Goal: Task Accomplishment & Management: Use online tool/utility

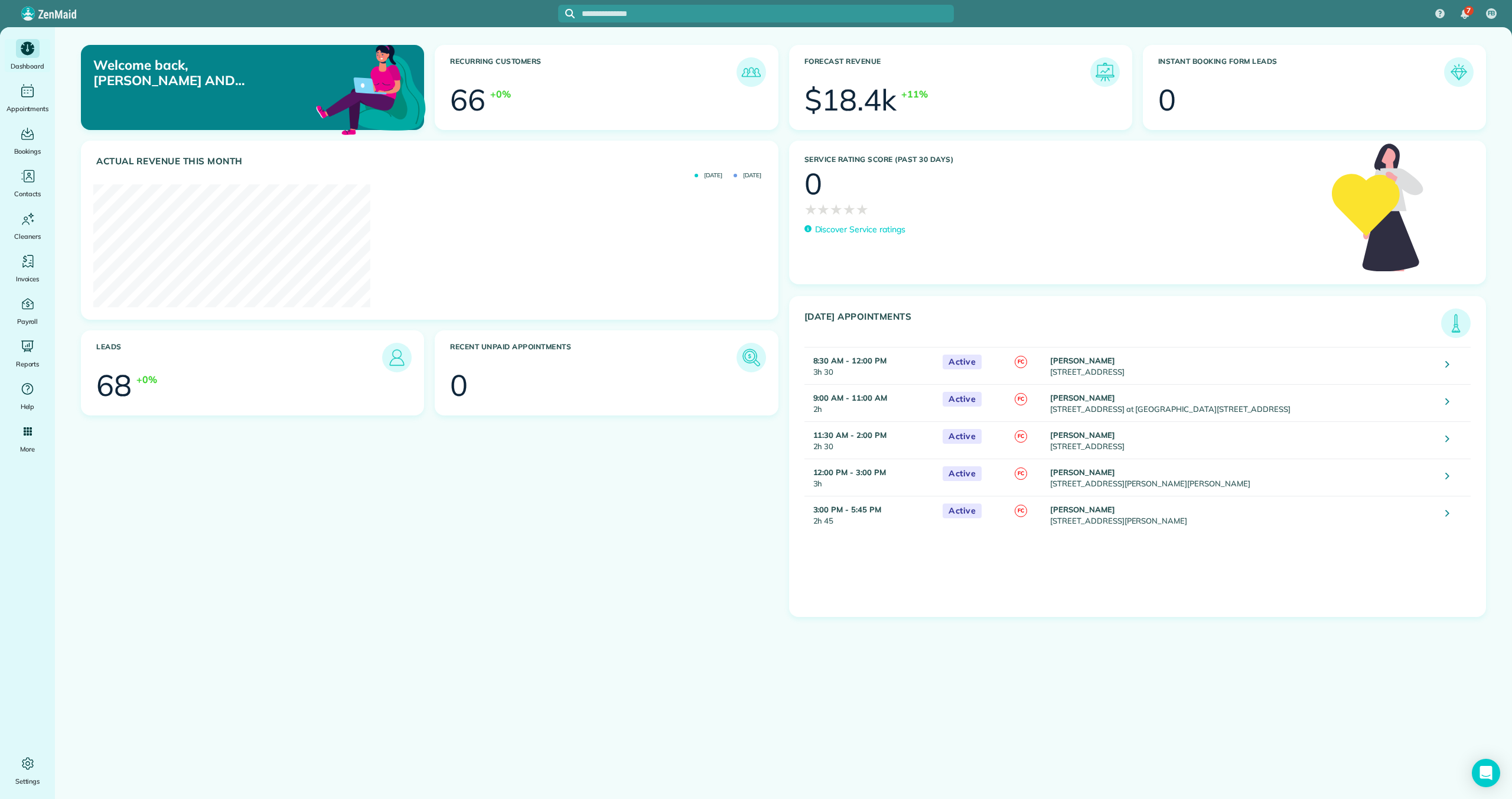
scroll to position [299, 672]
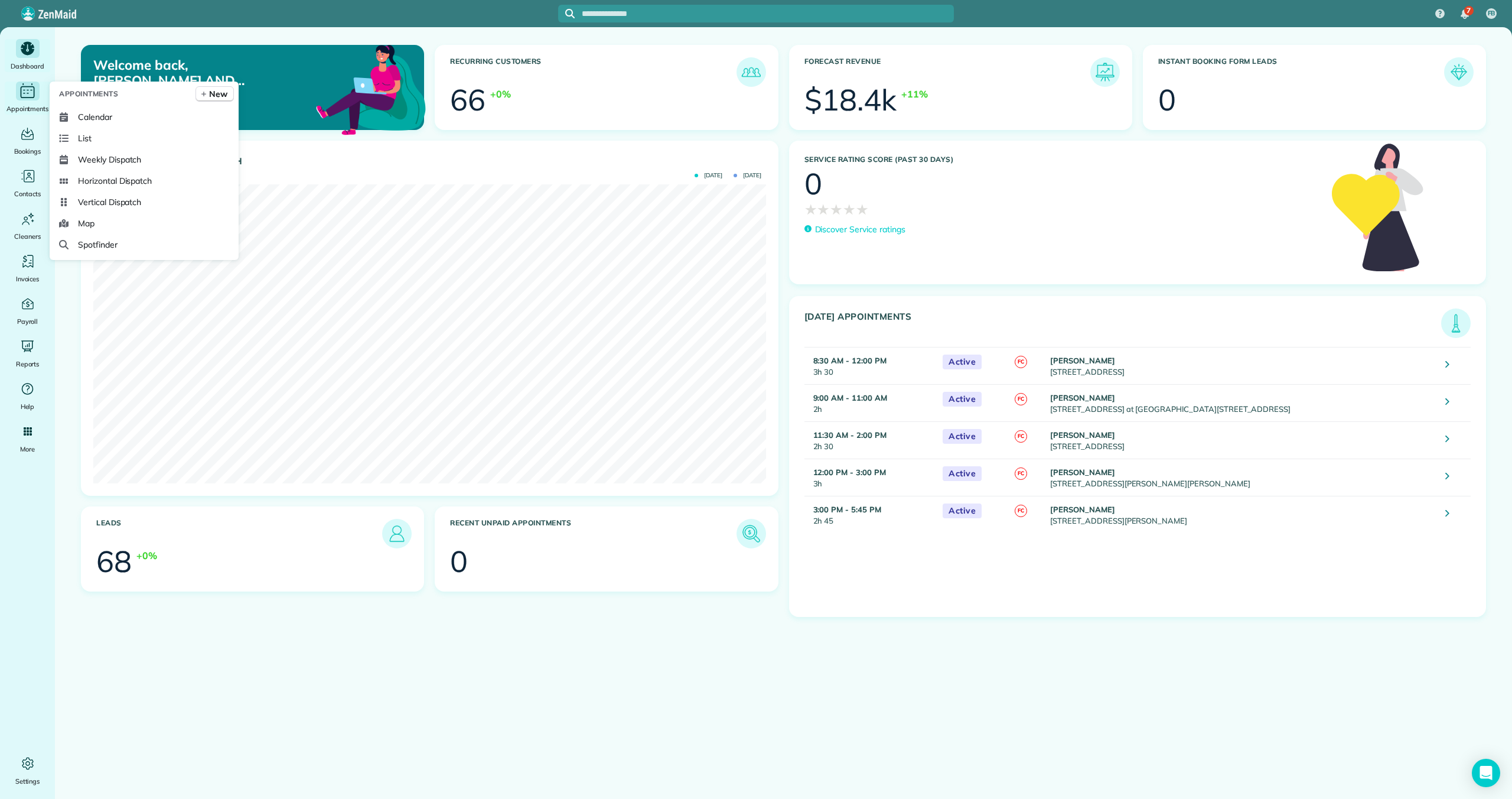
click at [25, 95] on icon "Main" at bounding box center [28, 91] width 19 height 18
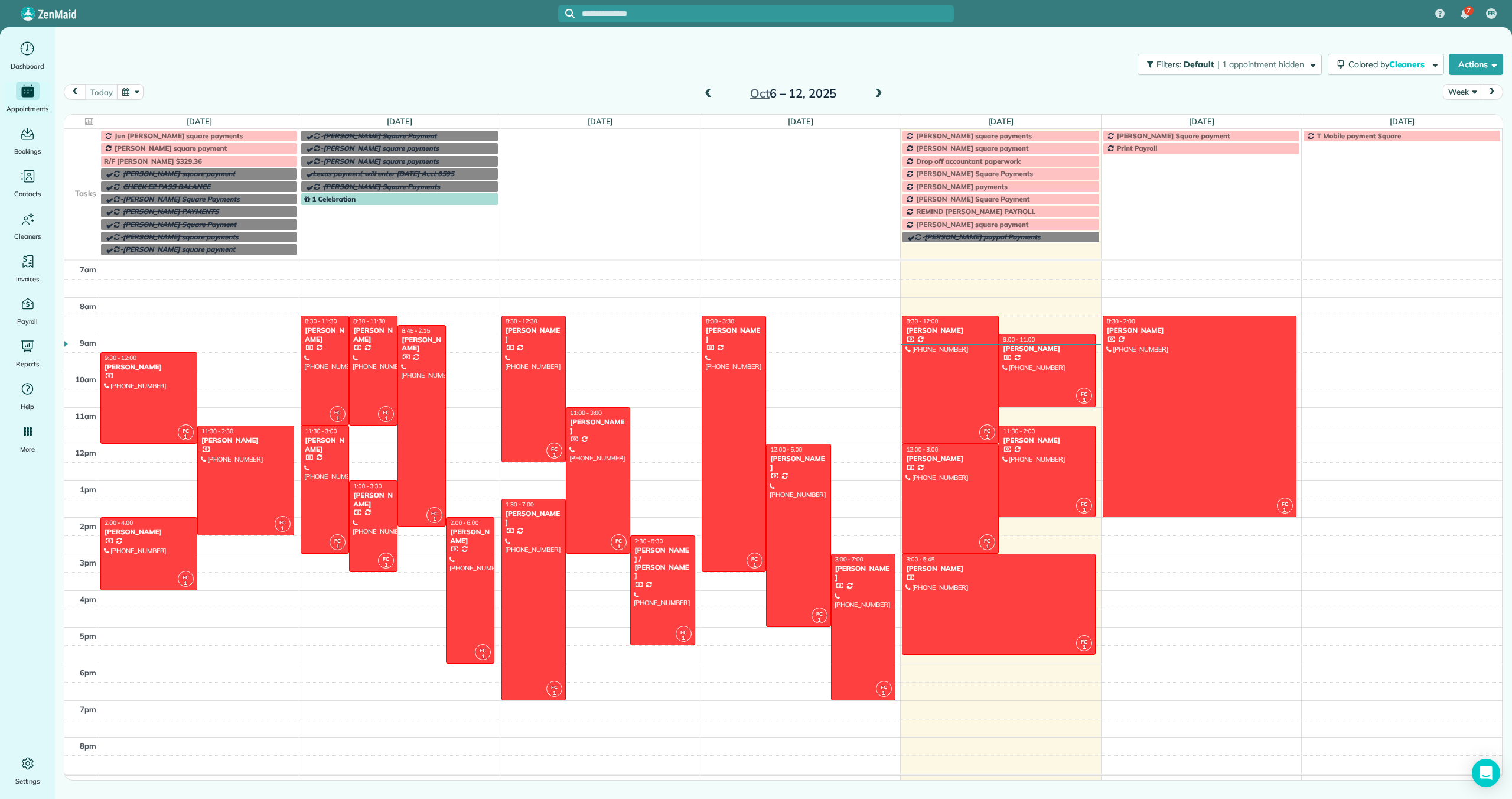
click at [209, 148] on span "[PERSON_NAME] square payment" at bounding box center [171, 148] width 112 height 9
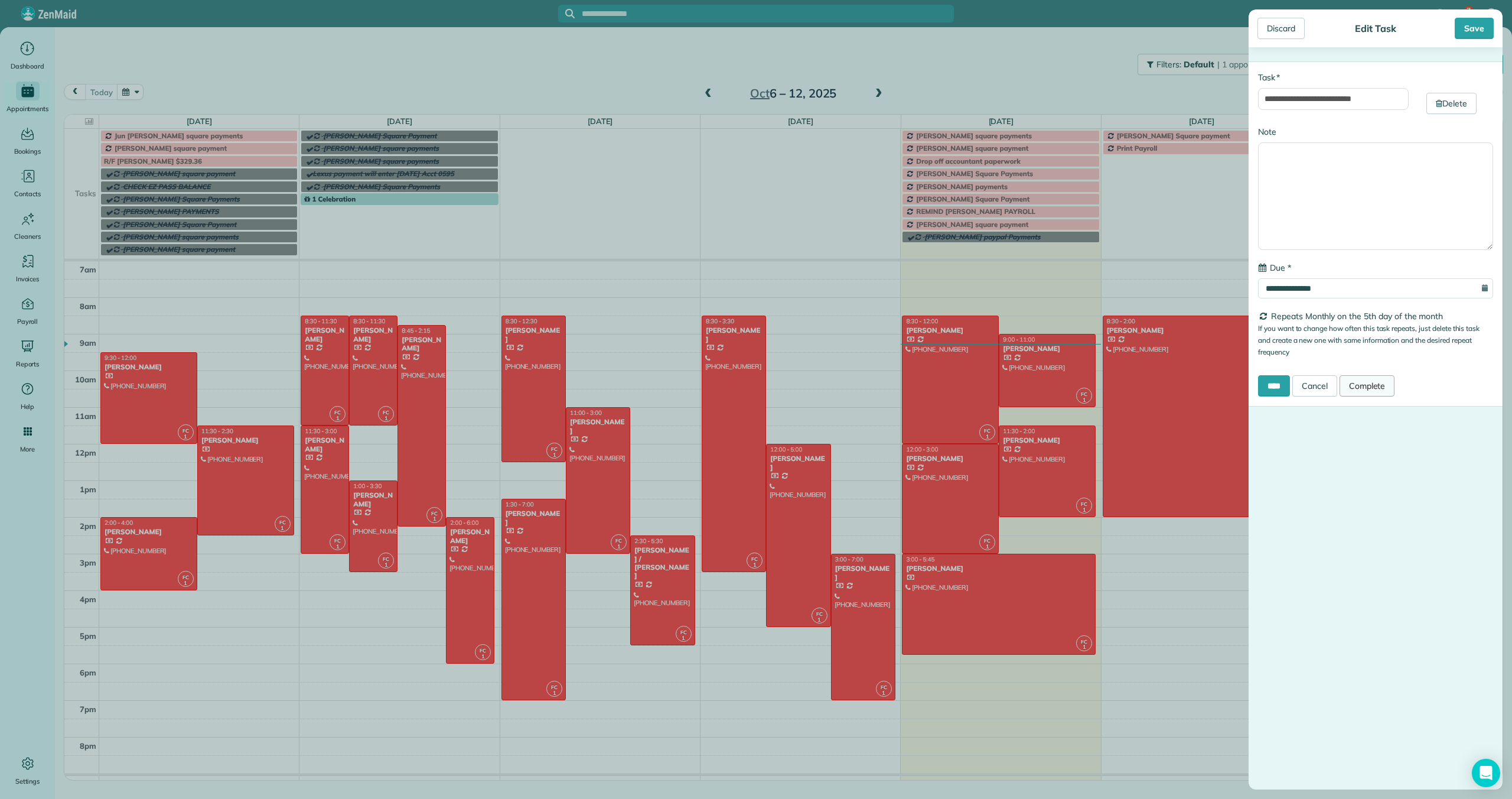
click at [1380, 387] on link "Complete" at bounding box center [1367, 386] width 56 height 21
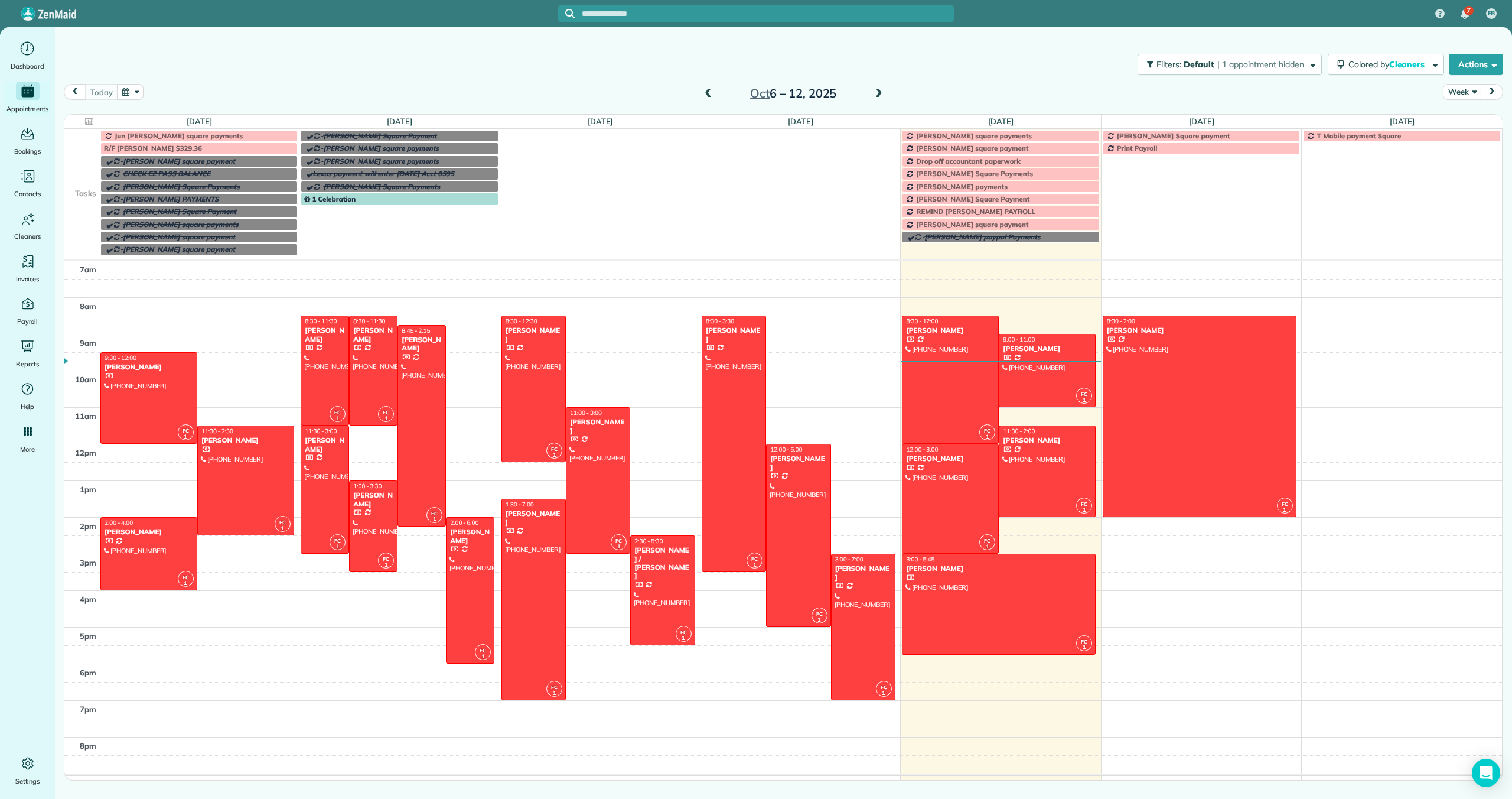
click at [877, 89] on span at bounding box center [879, 93] width 13 height 11
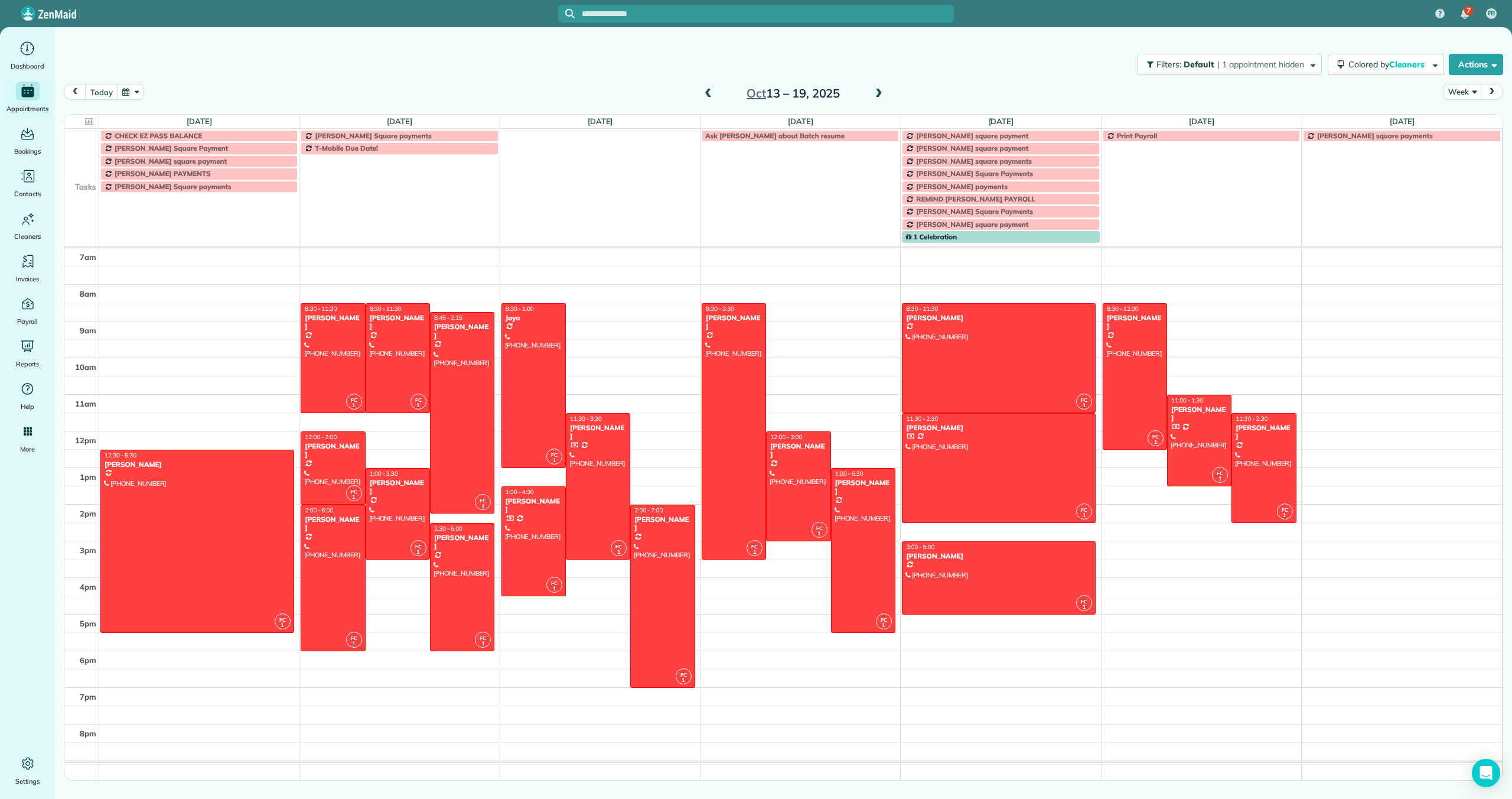
click at [877, 89] on span at bounding box center [879, 93] width 13 height 11
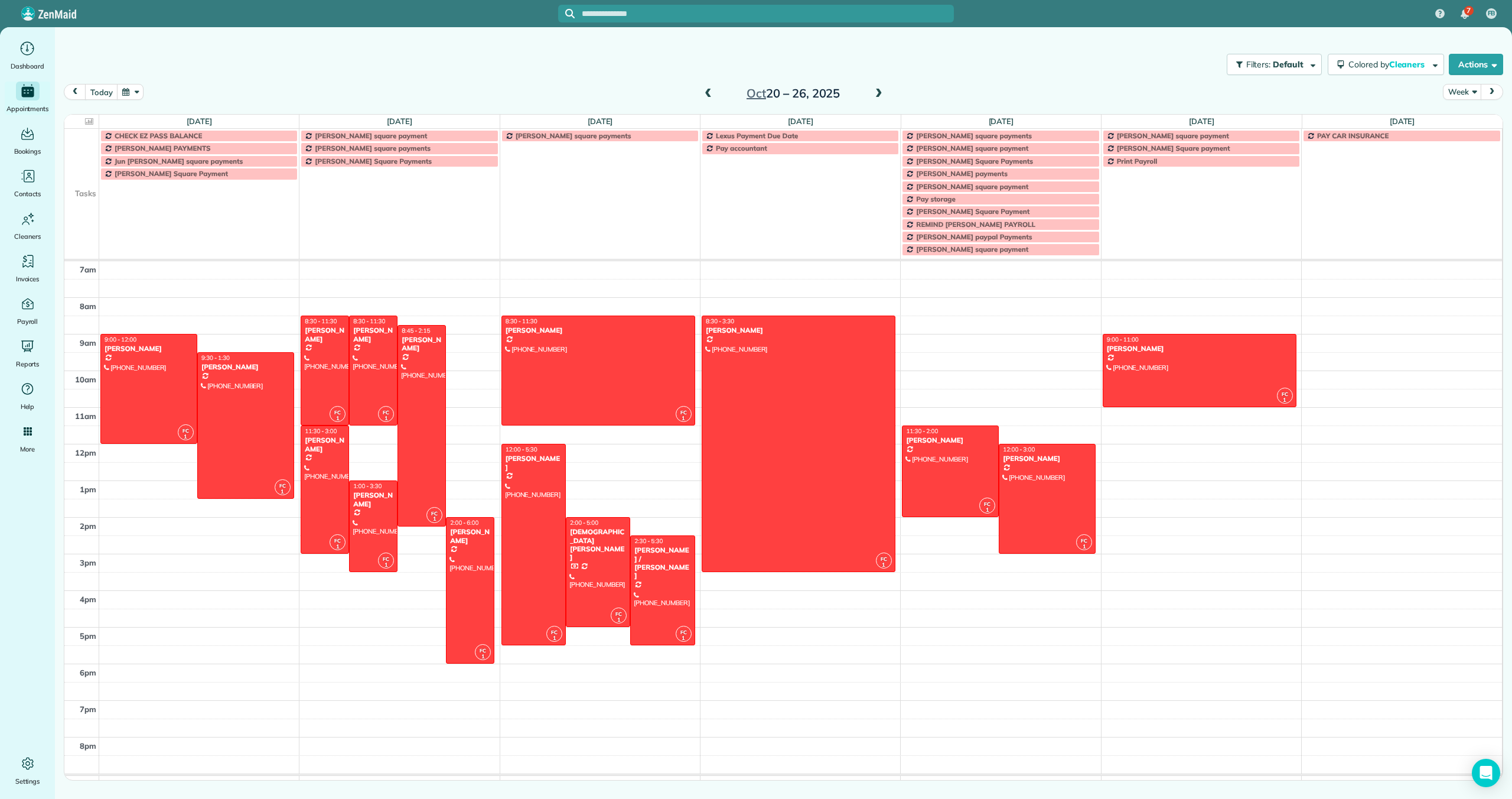
click at [877, 89] on span at bounding box center [879, 93] width 13 height 11
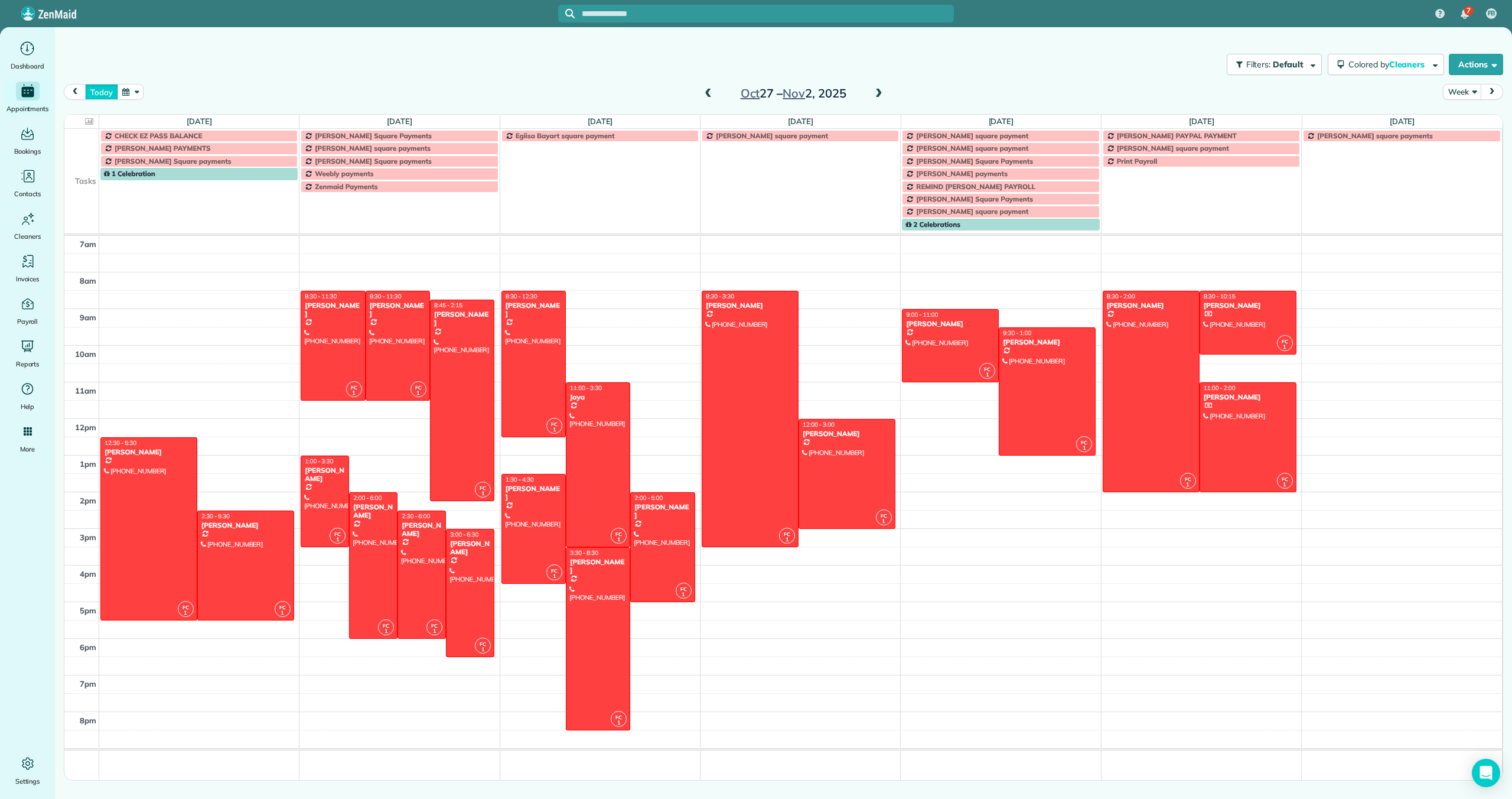
click at [108, 92] on button "today" at bounding box center [101, 92] width 33 height 16
